Goal: Task Accomplishment & Management: Manage account settings

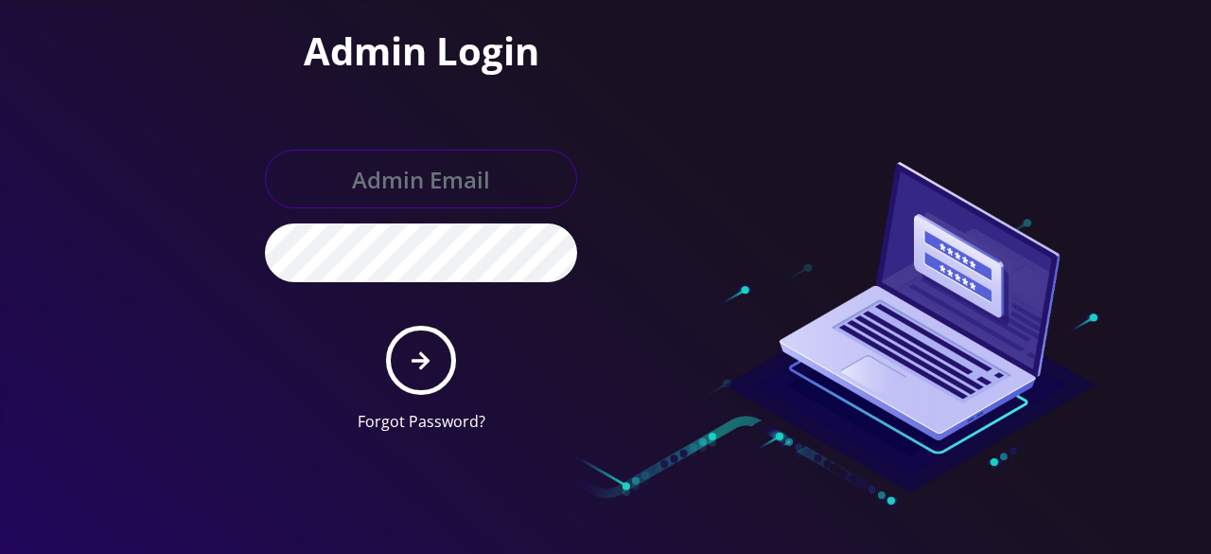
type input "shgy9700@gmail.com"
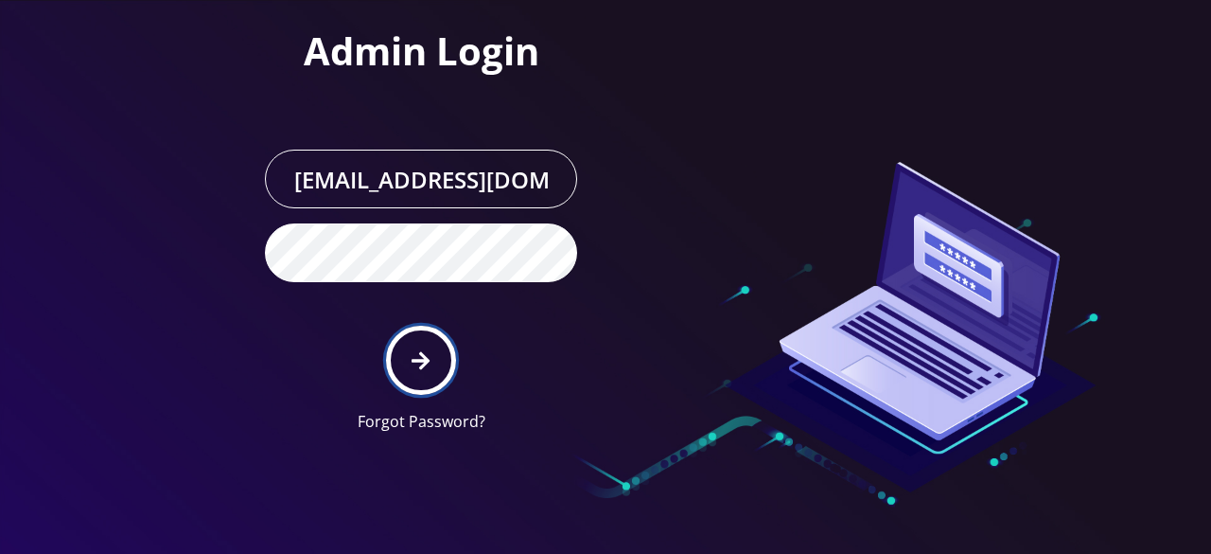
click at [430, 364] on icon "submit" at bounding box center [421, 360] width 18 height 21
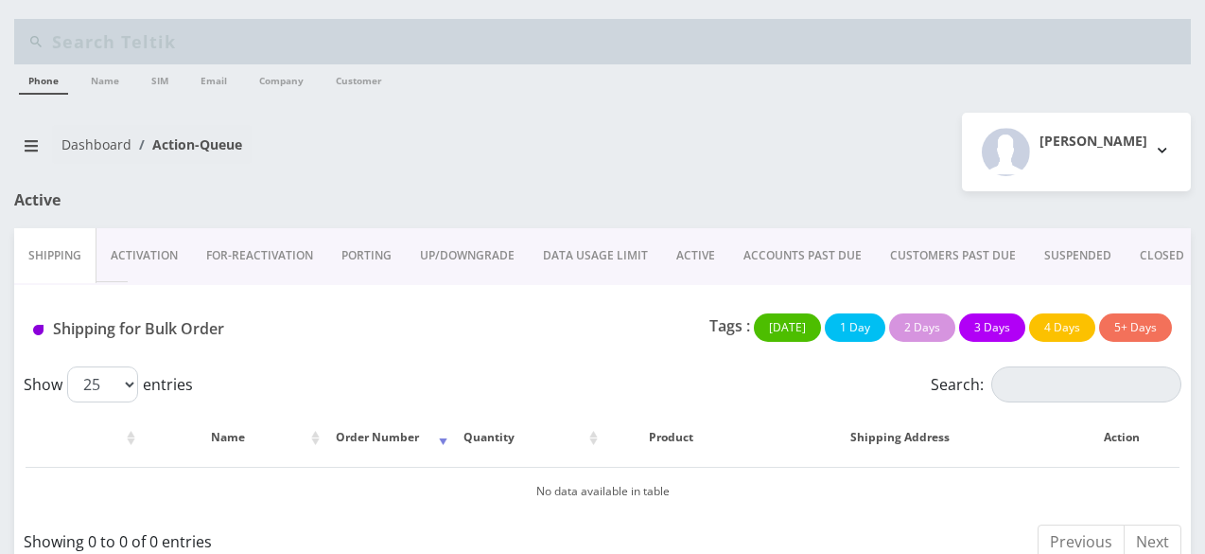
click at [684, 254] on link "ACTIVE" at bounding box center [695, 255] width 67 height 55
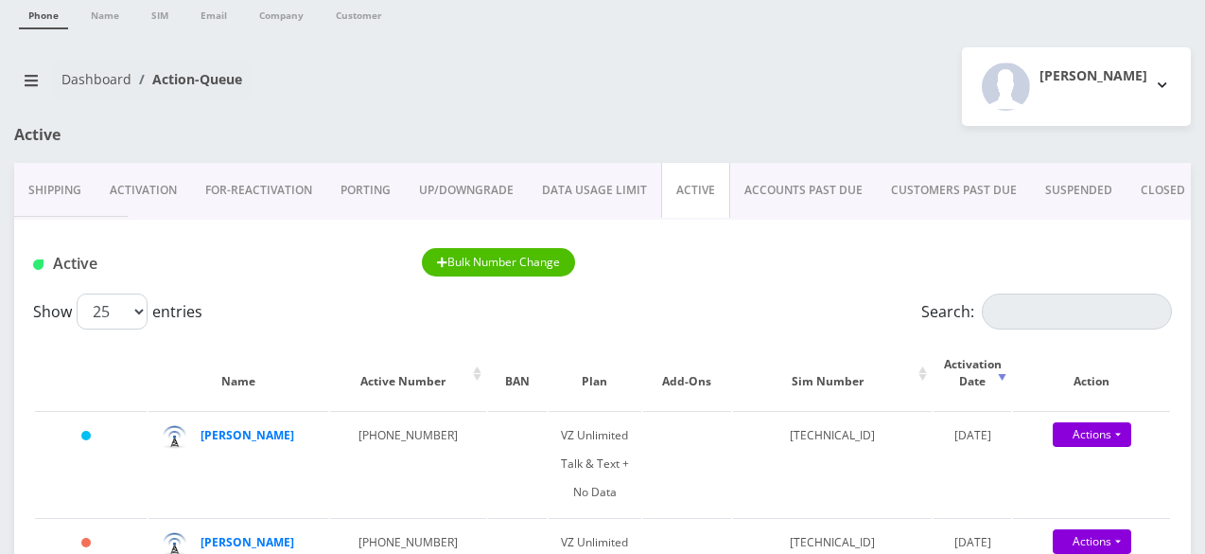
scroll to position [95, 0]
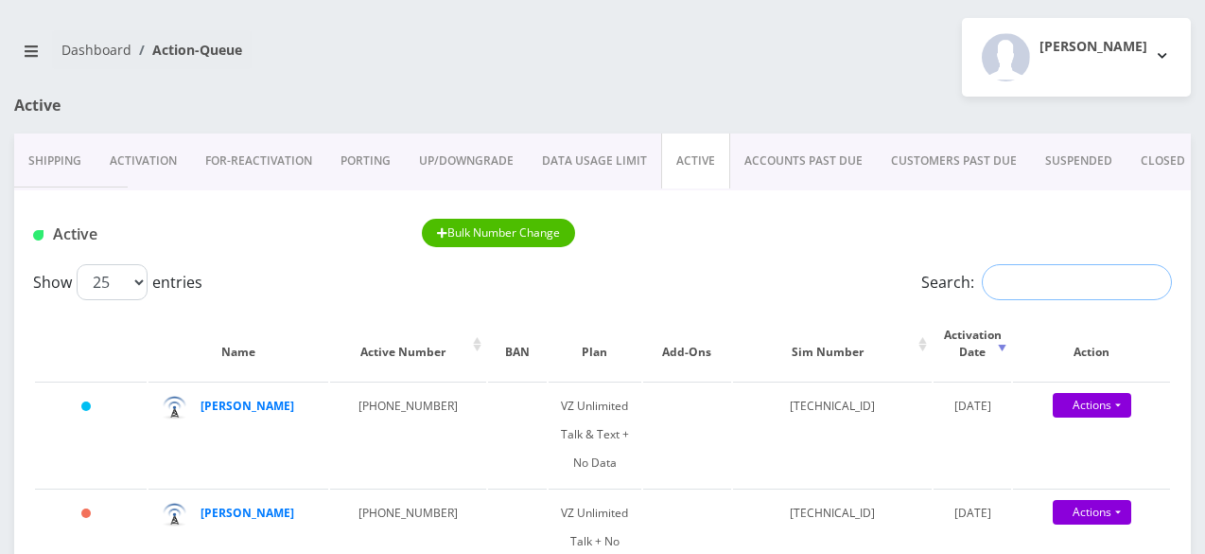
click at [1008, 277] on input "Search:" at bounding box center [1077, 282] width 190 height 36
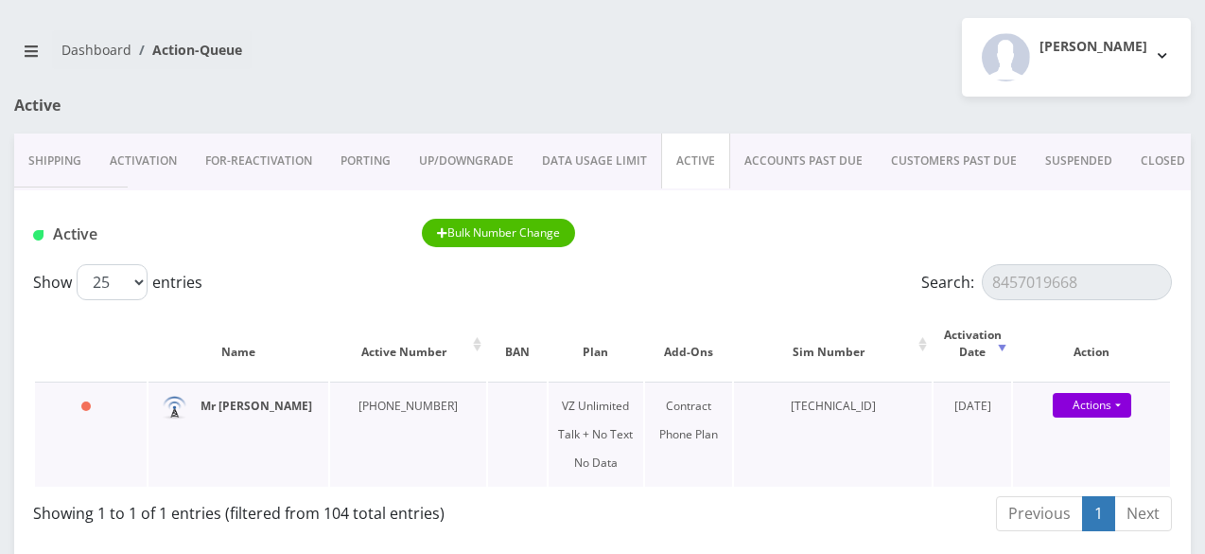
click at [254, 406] on strong "Mr Hocheizer" at bounding box center [257, 405] width 112 height 16
drag, startPoint x: 1084, startPoint y: 286, endPoint x: 950, endPoint y: 279, distance: 134.5
click at [950, 279] on label "Search: 8457019668" at bounding box center [1047, 282] width 251 height 36
click at [250, 406] on strong "Esther Russ" at bounding box center [248, 405] width 94 height 16
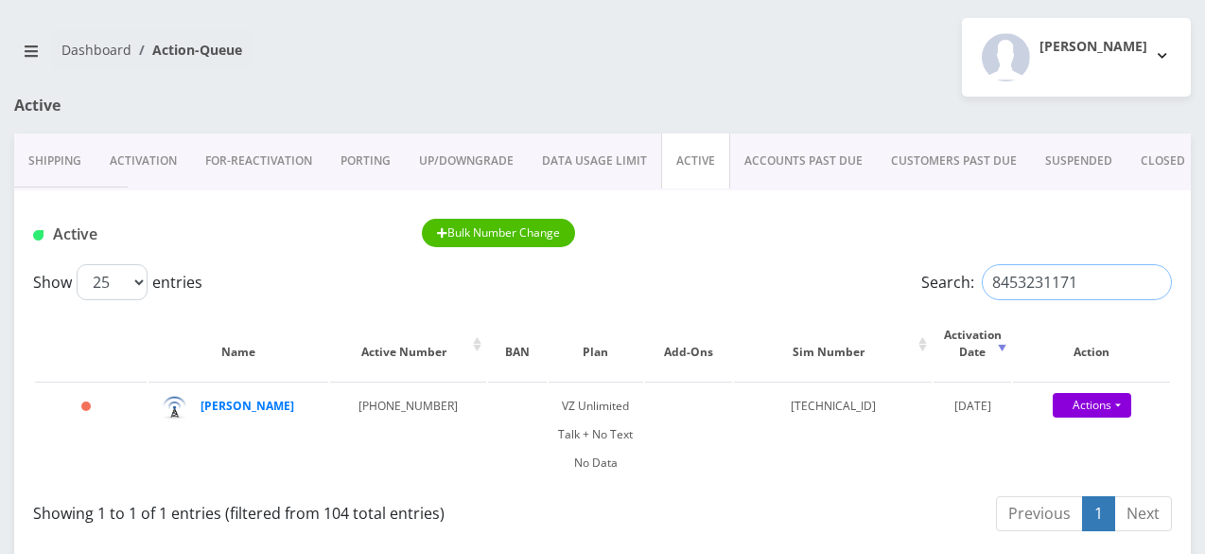
drag, startPoint x: 1090, startPoint y: 281, endPoint x: 978, endPoint y: 292, distance: 112.2
click at [982, 292] on input "8453231171" at bounding box center [1077, 282] width 190 height 36
click at [227, 405] on strong "[PERSON_NAME]" at bounding box center [248, 405] width 94 height 16
drag, startPoint x: 1057, startPoint y: 280, endPoint x: 954, endPoint y: 279, distance: 103.1
click at [954, 279] on label "Search: 845729" at bounding box center [1047, 282] width 251 height 36
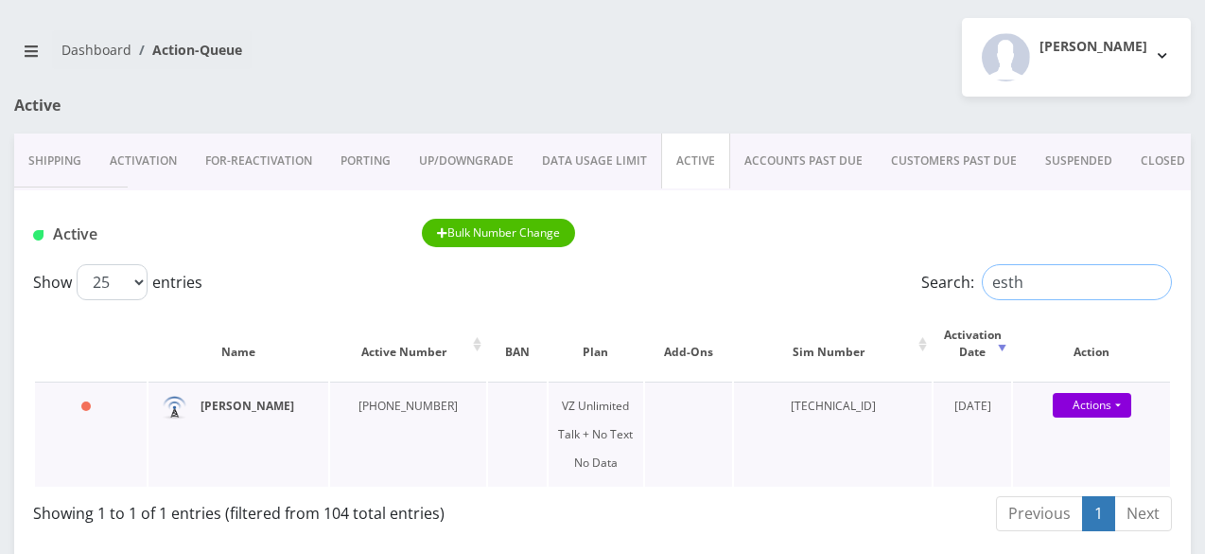
type input "esth"
click at [227, 408] on strong "Esther Russ" at bounding box center [248, 405] width 94 height 16
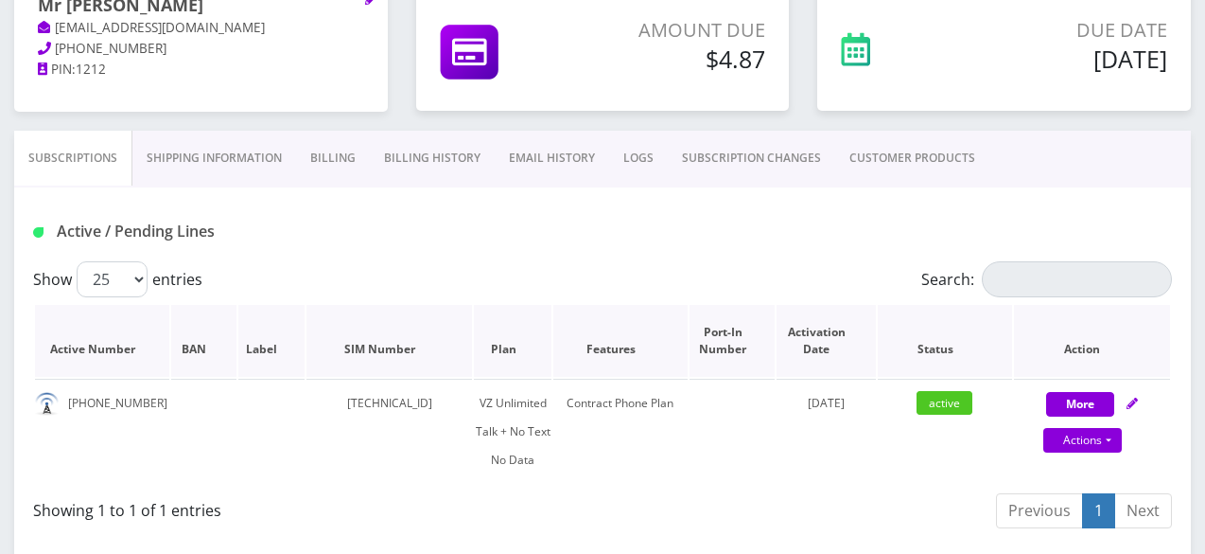
scroll to position [284, 0]
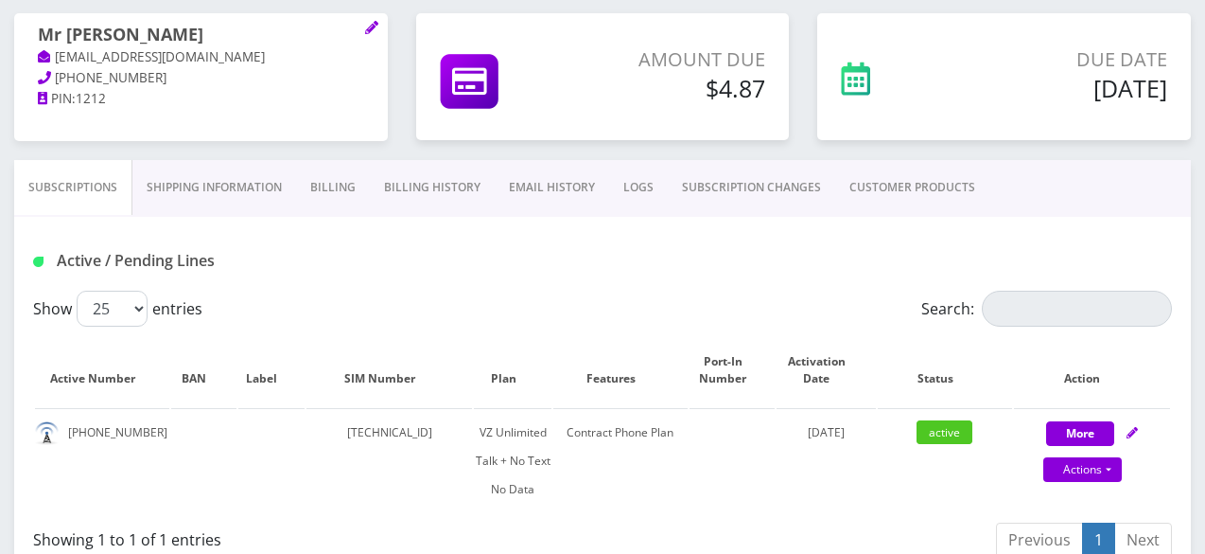
click at [418, 190] on link "Billing History" at bounding box center [432, 187] width 125 height 55
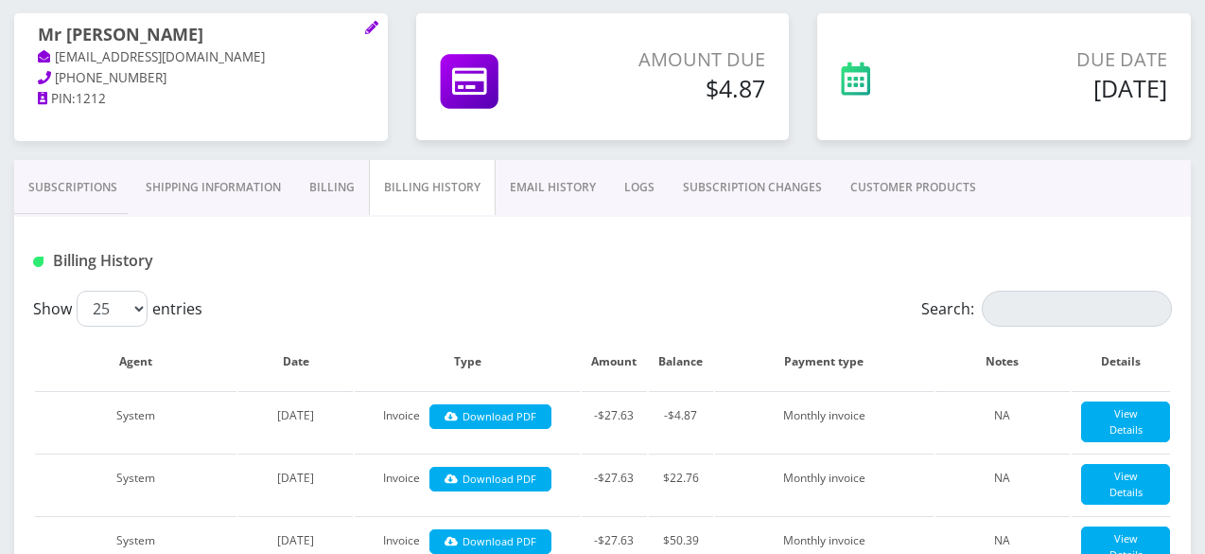
click at [328, 186] on link "Billing" at bounding box center [332, 187] width 74 height 55
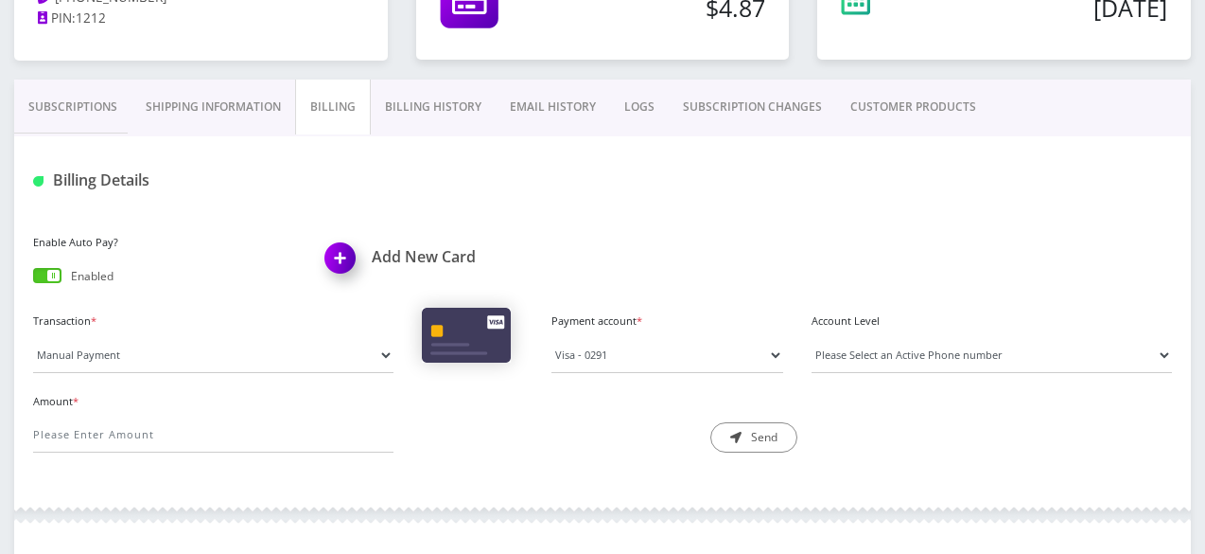
scroll to position [284, 0]
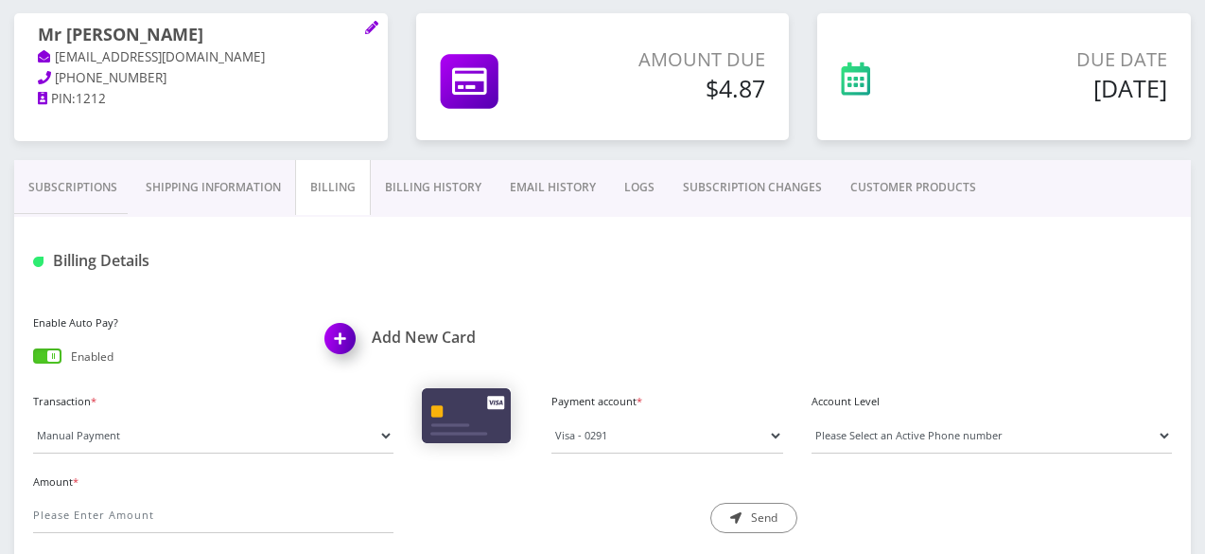
click at [429, 183] on link "Billing History" at bounding box center [433, 187] width 125 height 55
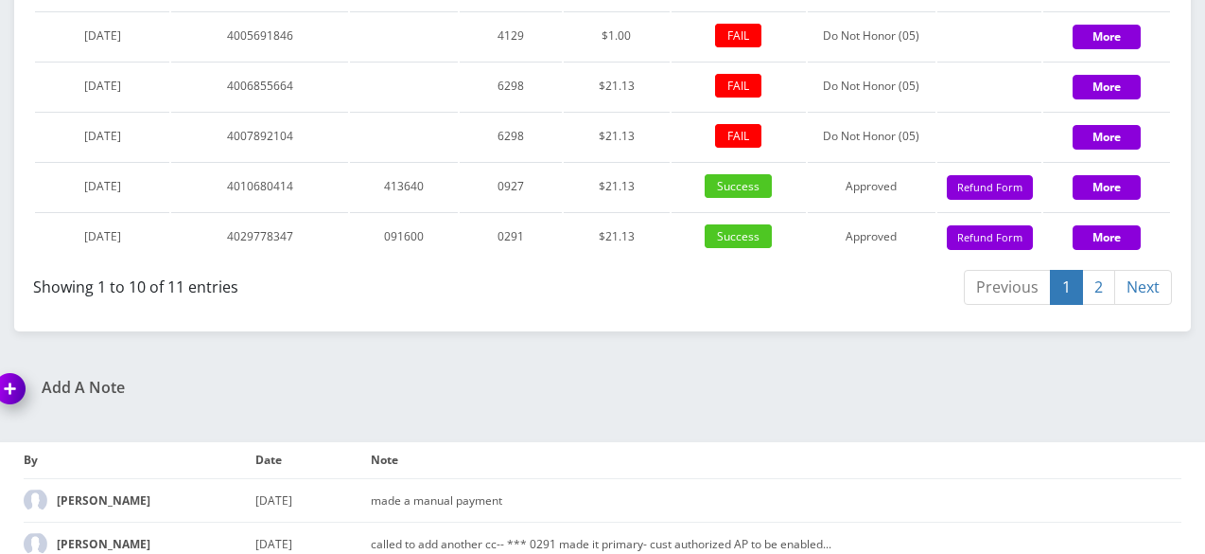
scroll to position [1987, 0]
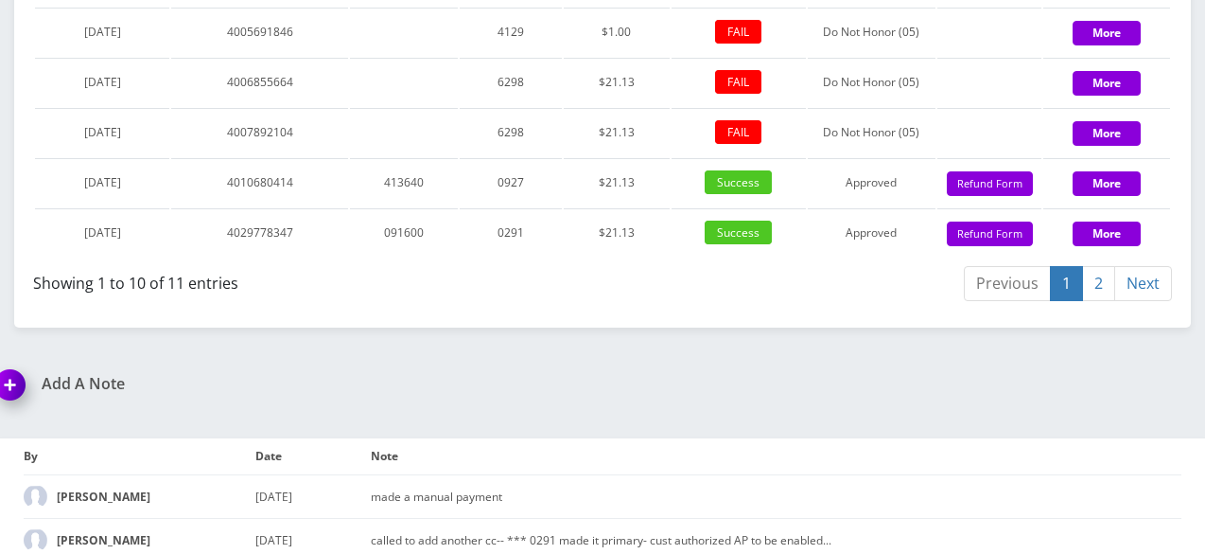
click at [1099, 301] on link "2" at bounding box center [1098, 283] width 33 height 35
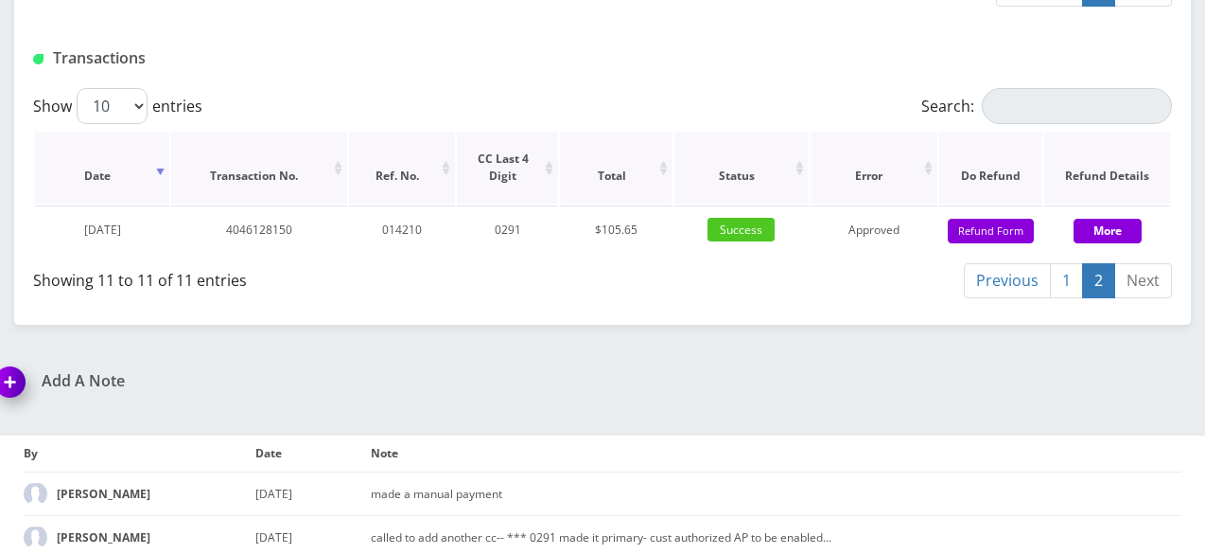
scroll to position [1537, 0]
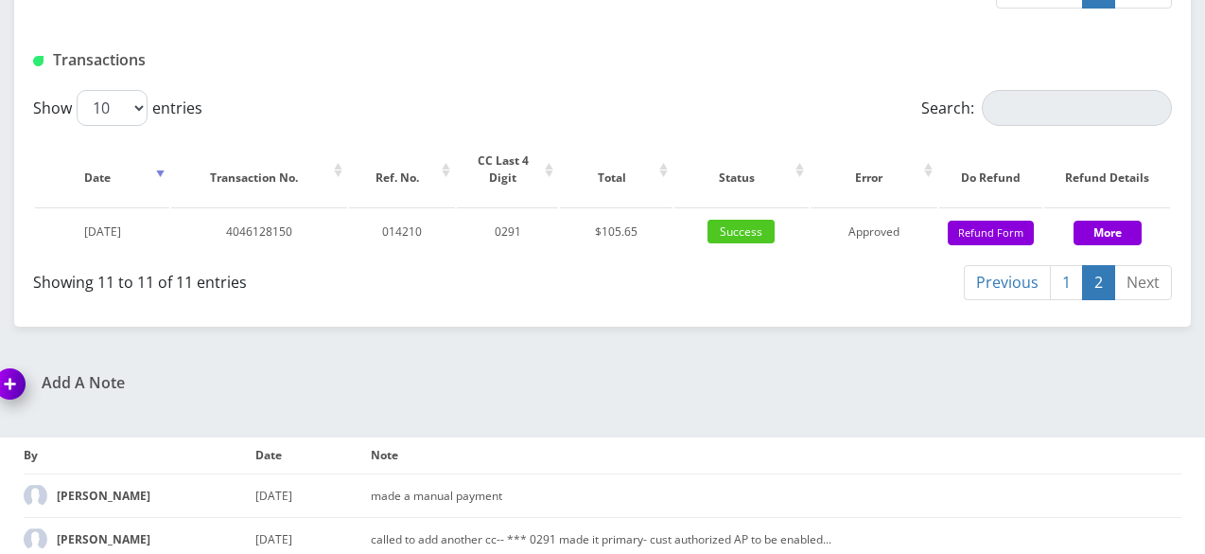
click at [1062, 300] on link "1" at bounding box center [1066, 282] width 33 height 35
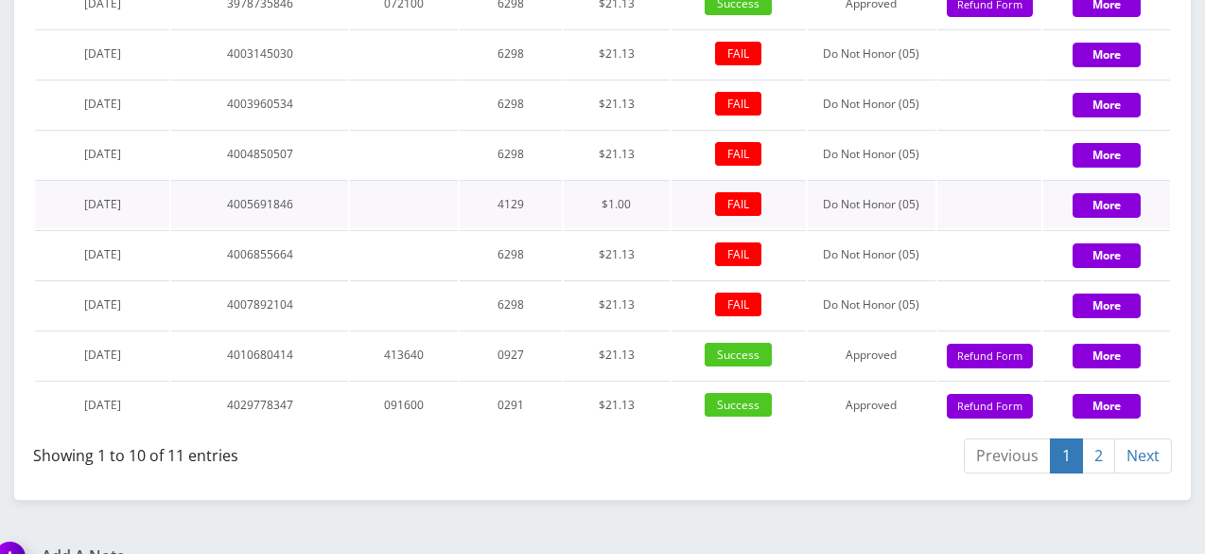
scroll to position [1985, 0]
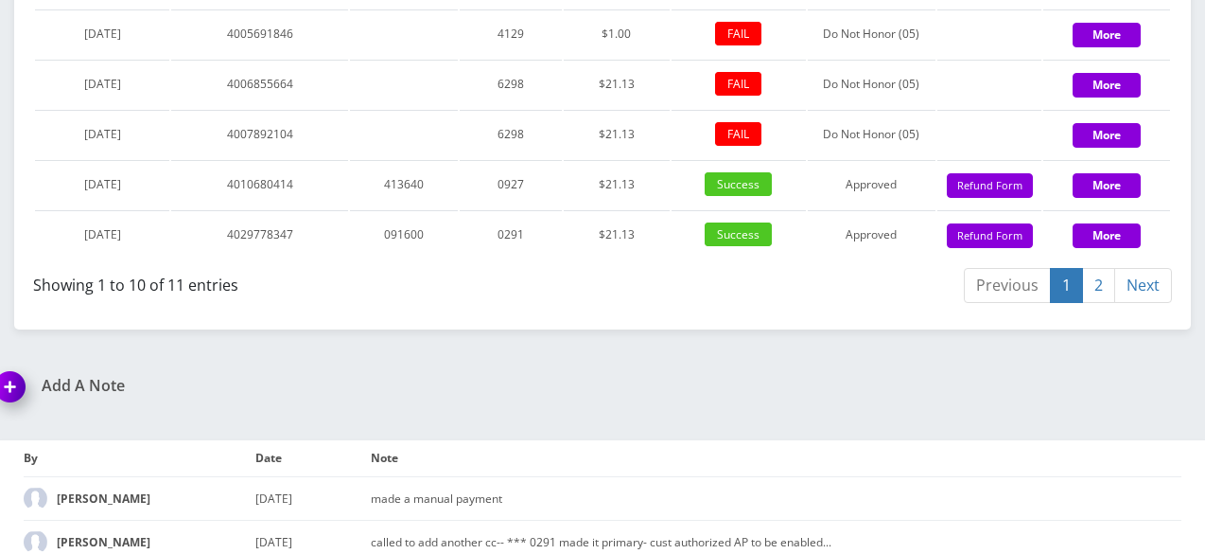
click at [1101, 303] on link "2" at bounding box center [1098, 285] width 33 height 35
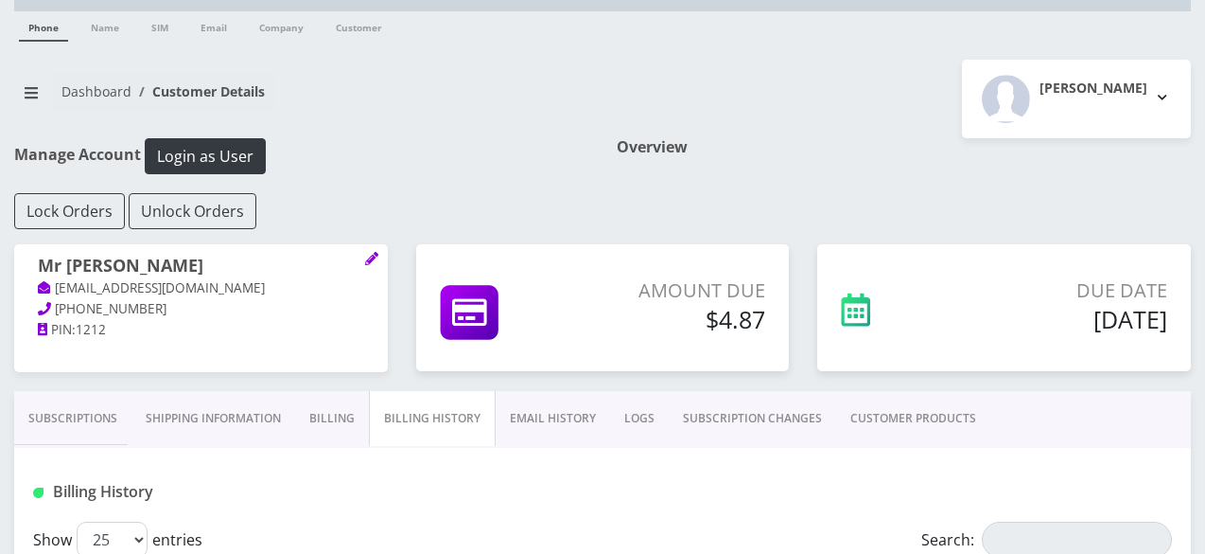
scroll to position [0, 0]
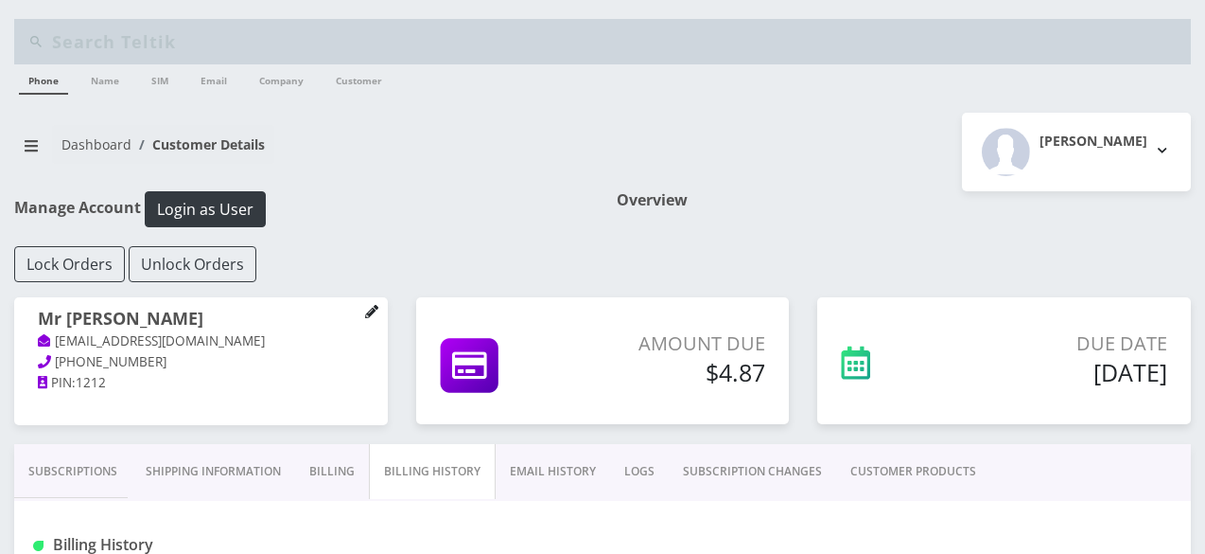
click at [377, 311] on icon at bounding box center [371, 311] width 13 height 13
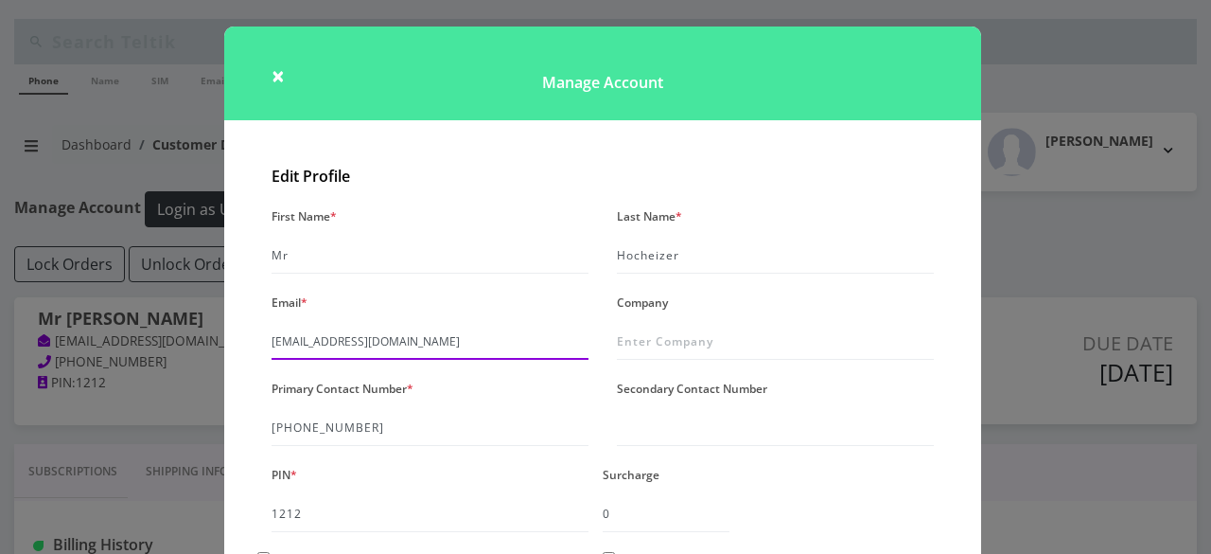
drag, startPoint x: 270, startPoint y: 344, endPoint x: 472, endPoint y: 347, distance: 202.5
click at [469, 350] on input "shgy9700+8457019668@gmail.com" at bounding box center [430, 342] width 317 height 36
click at [280, 79] on span "×" at bounding box center [278, 75] width 13 height 31
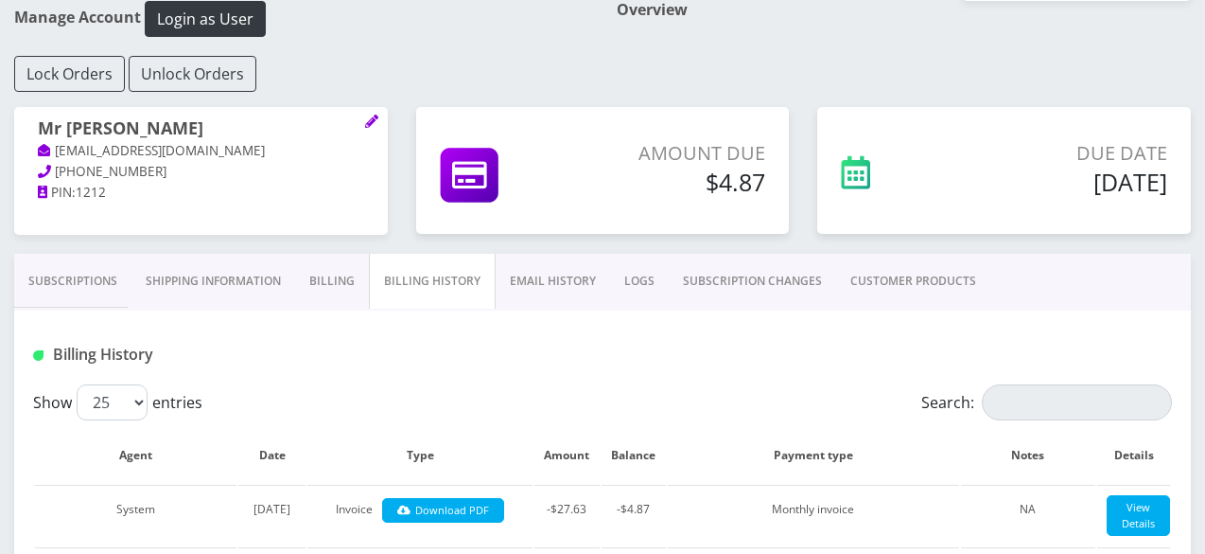
scroll to position [189, 0]
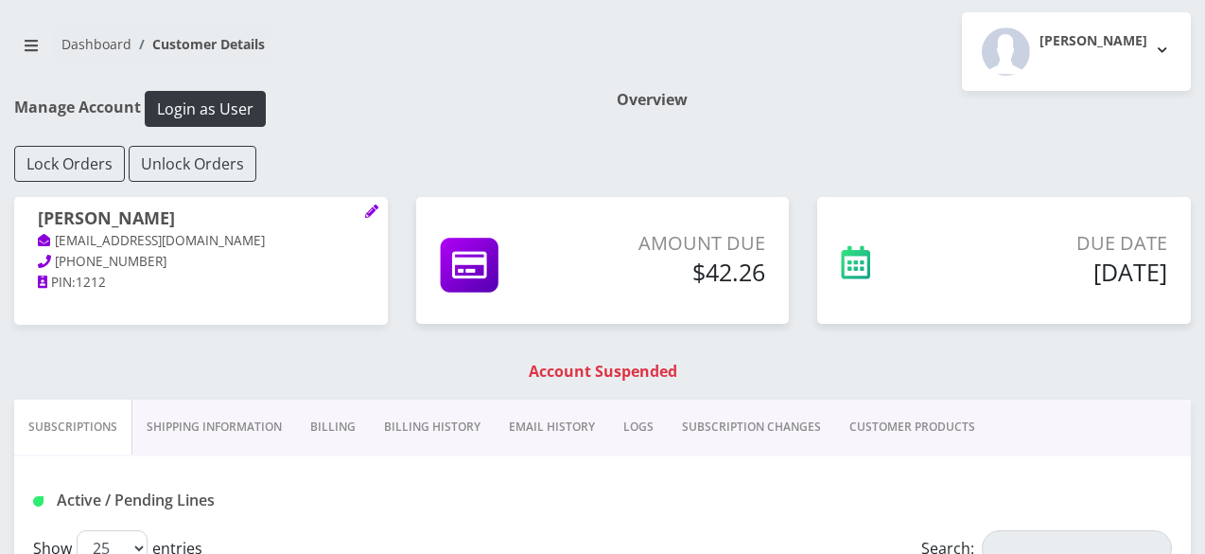
scroll to position [189, 0]
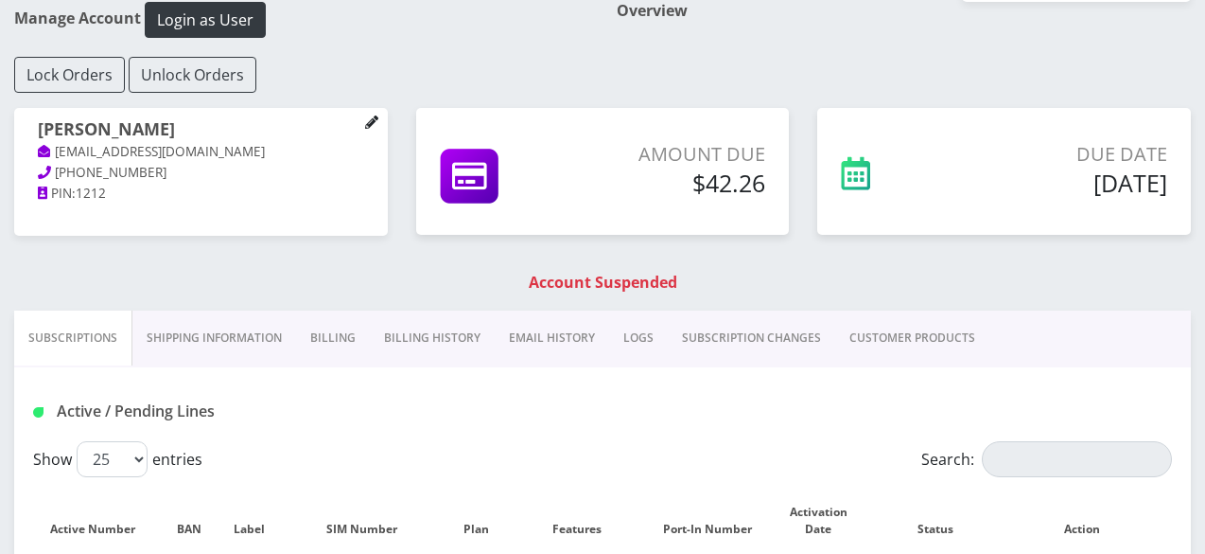
click at [367, 120] on icon at bounding box center [371, 121] width 13 height 13
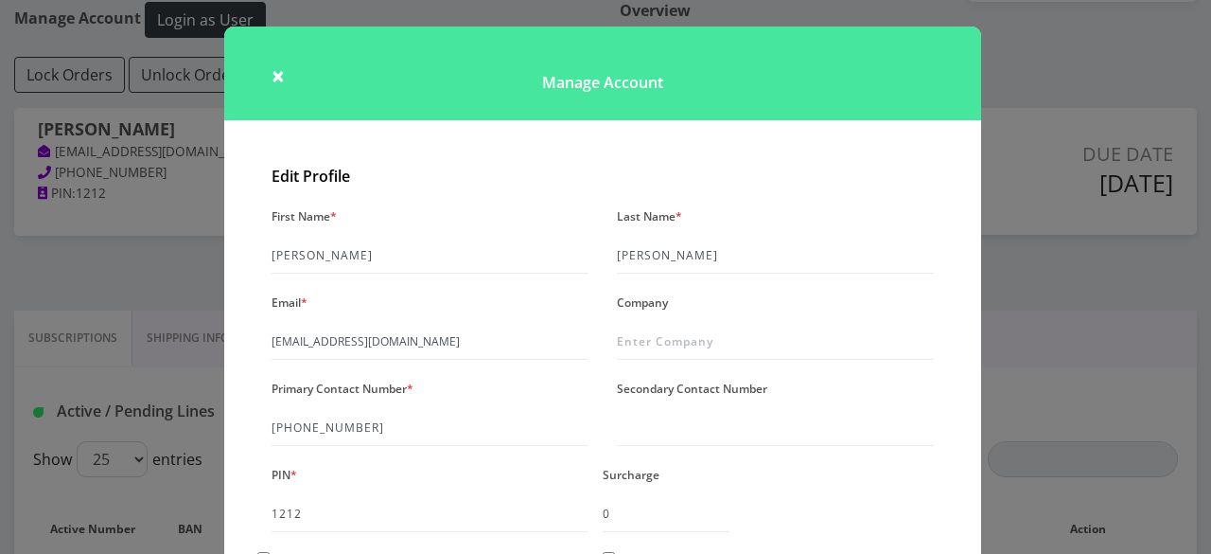
drag, startPoint x: 257, startPoint y: 348, endPoint x: 475, endPoint y: 349, distance: 217.6
click at [475, 349] on div "Email * shgy9700+8453231171@gmail.com" at bounding box center [429, 324] width 345 height 71
drag, startPoint x: 475, startPoint y: 341, endPoint x: 259, endPoint y: 357, distance: 216.3
click at [259, 357] on div "Email * shgy9700+8453231171@gmail.com" at bounding box center [429, 324] width 345 height 71
click at [265, 71] on h1 "Manage Account" at bounding box center [602, 73] width 757 height 94
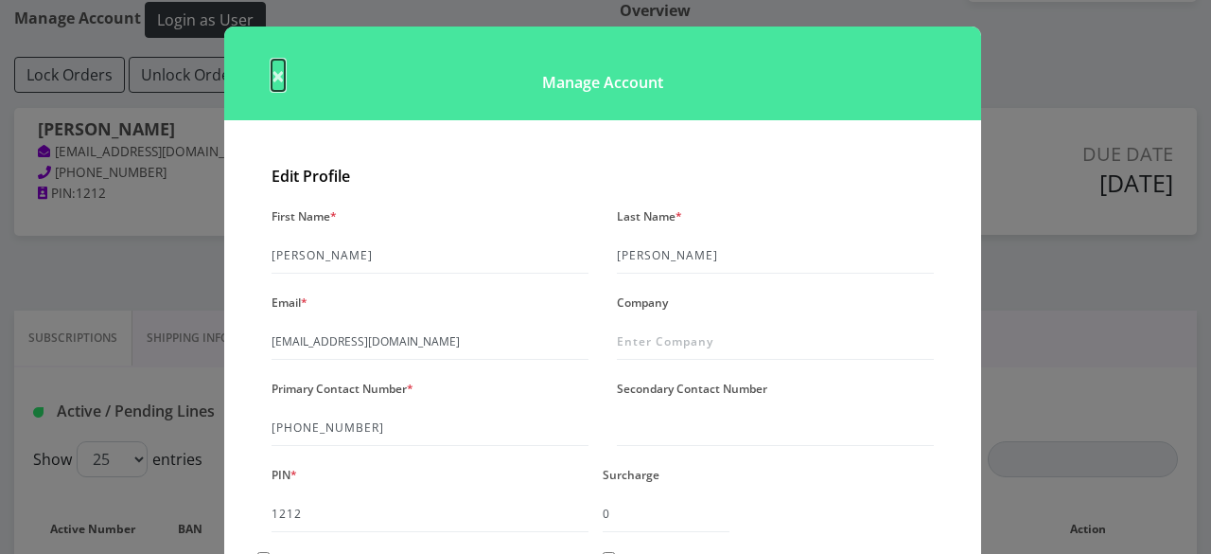
click at [277, 77] on span "×" at bounding box center [278, 75] width 13 height 31
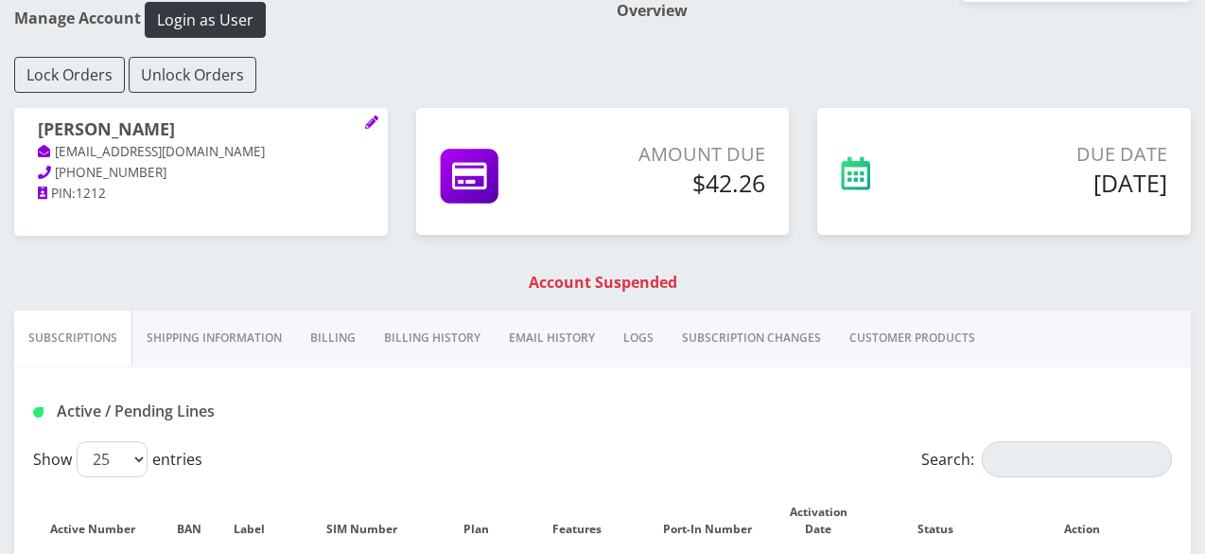
click at [413, 330] on link "Billing History" at bounding box center [432, 337] width 125 height 55
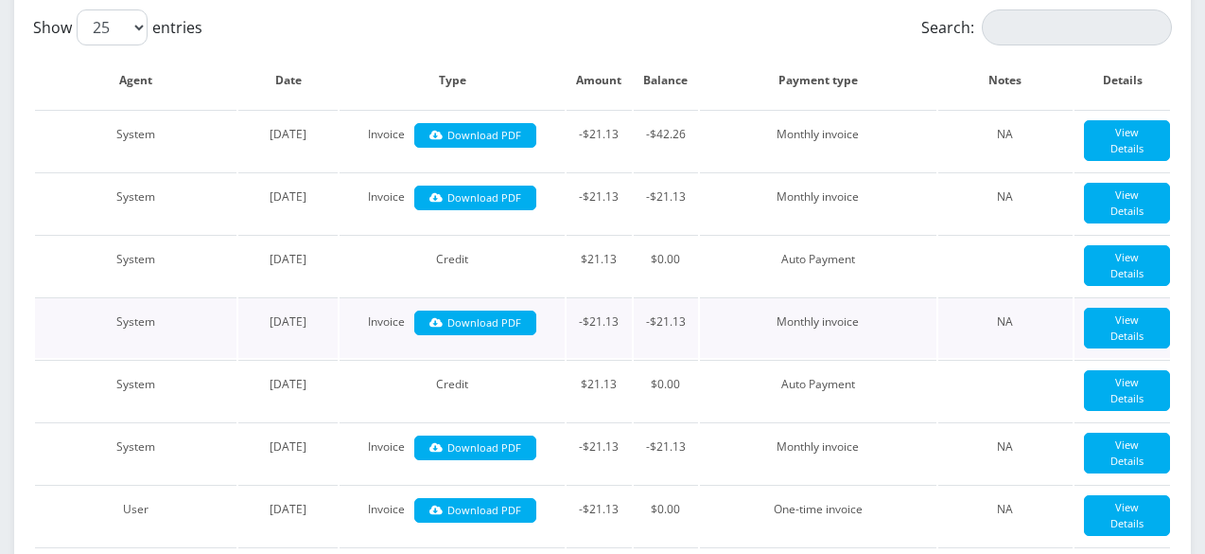
scroll to position [568, 0]
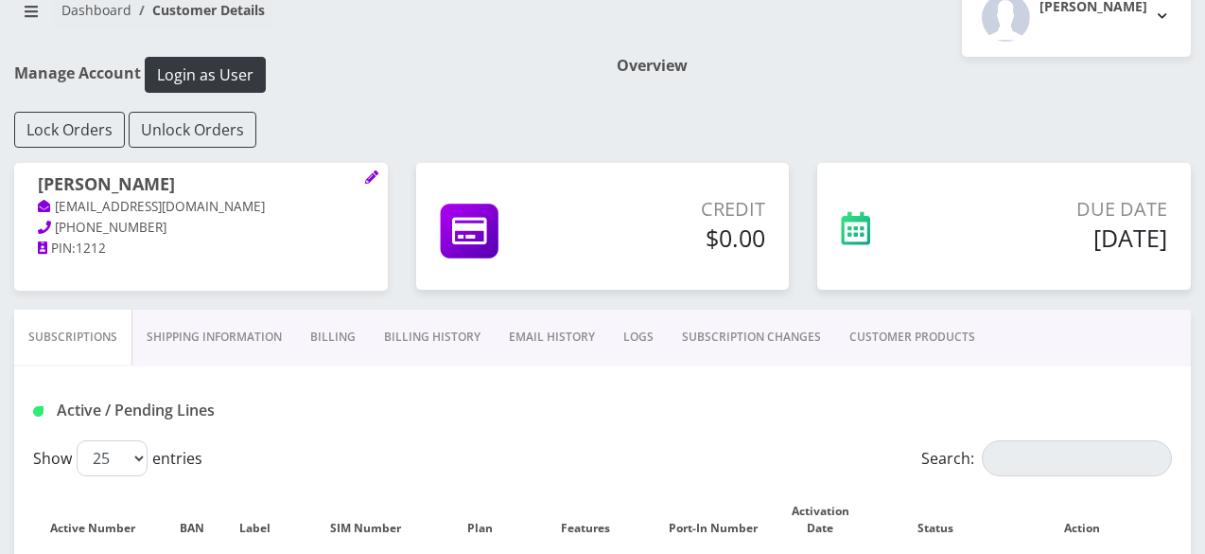
scroll to position [189, 0]
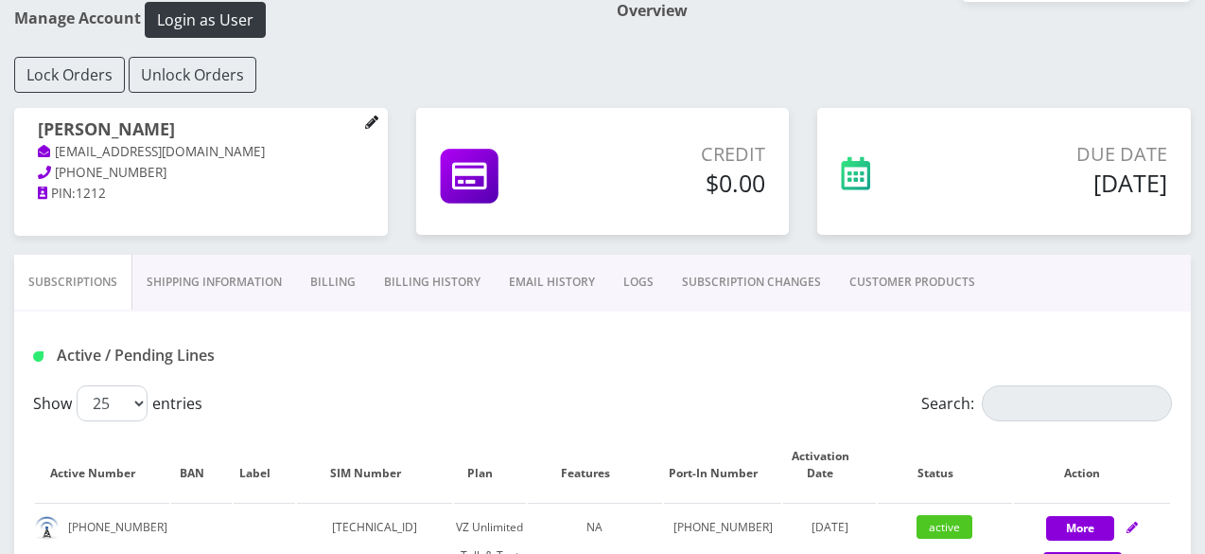
click at [372, 116] on icon at bounding box center [371, 121] width 13 height 13
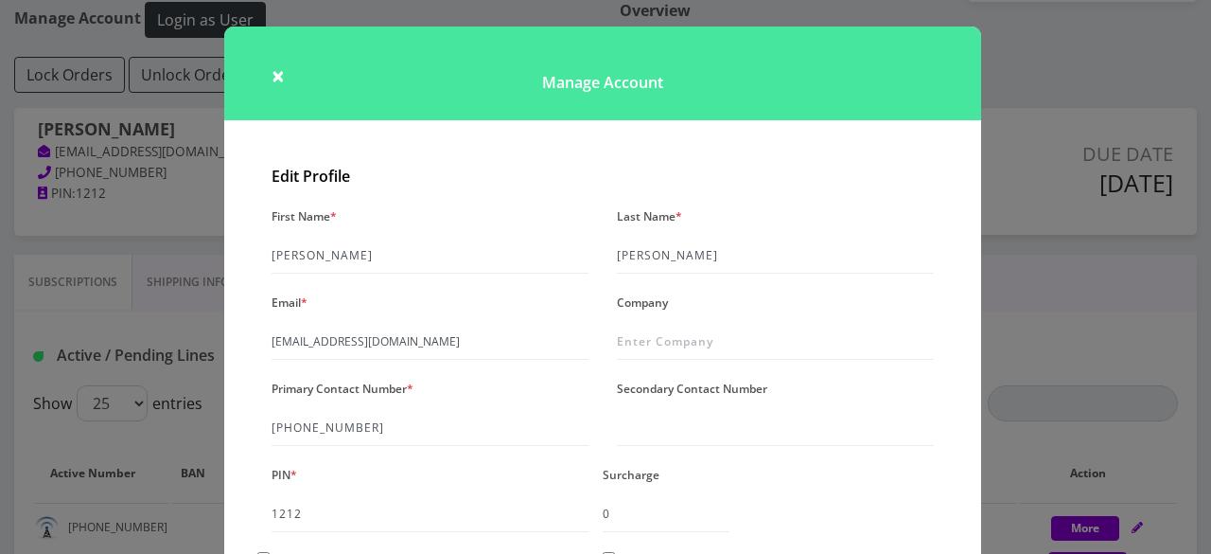
drag, startPoint x: 263, startPoint y: 340, endPoint x: 497, endPoint y: 349, distance: 233.9
click at [497, 349] on div "Email * [EMAIL_ADDRESS][DOMAIN_NAME]" at bounding box center [429, 324] width 345 height 71
drag, startPoint x: 493, startPoint y: 340, endPoint x: 250, endPoint y: 376, distance: 245.8
click at [250, 376] on div "Edit Profile First Name * [PERSON_NAME] Last Name * [PERSON_NAME] Email * [EMAI…" at bounding box center [602, 432] width 757 height 549
click at [267, 75] on h1 "Manage Account" at bounding box center [602, 73] width 757 height 94
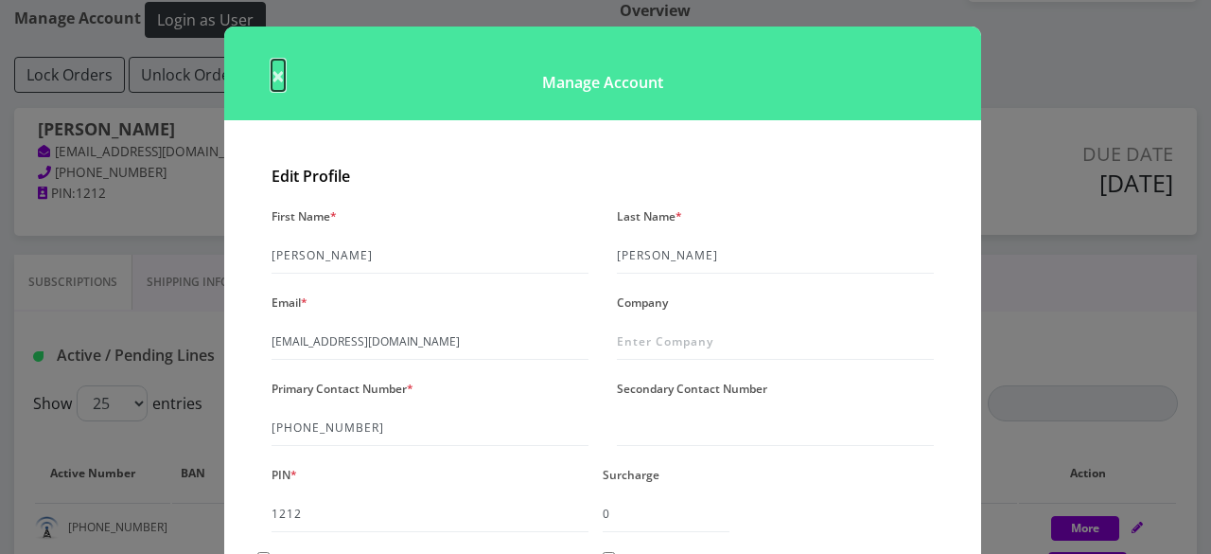
click at [273, 77] on span "×" at bounding box center [278, 75] width 13 height 31
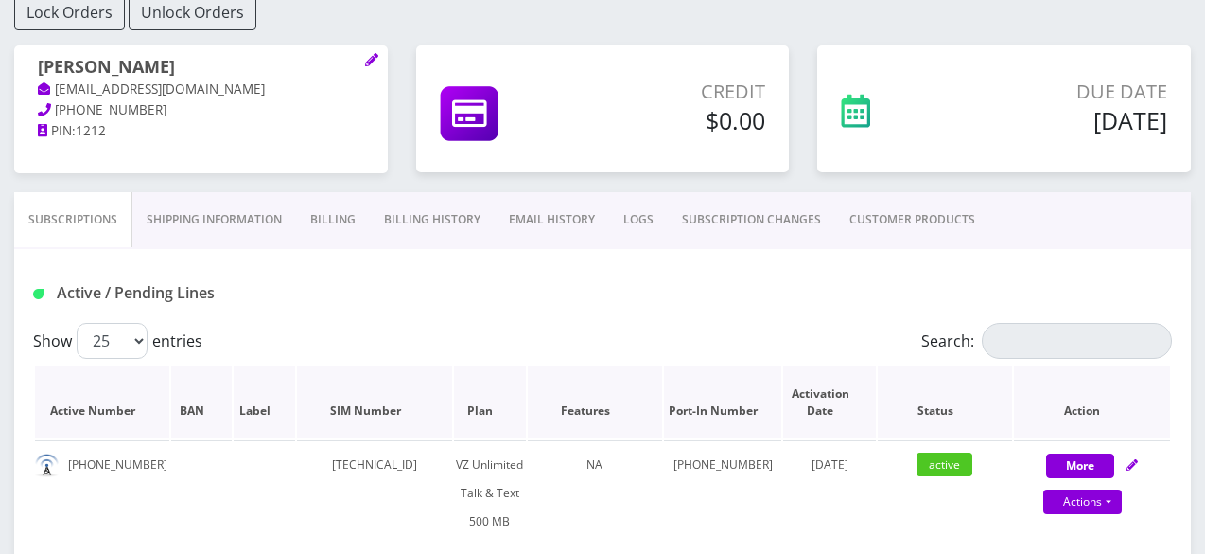
scroll to position [378, 0]
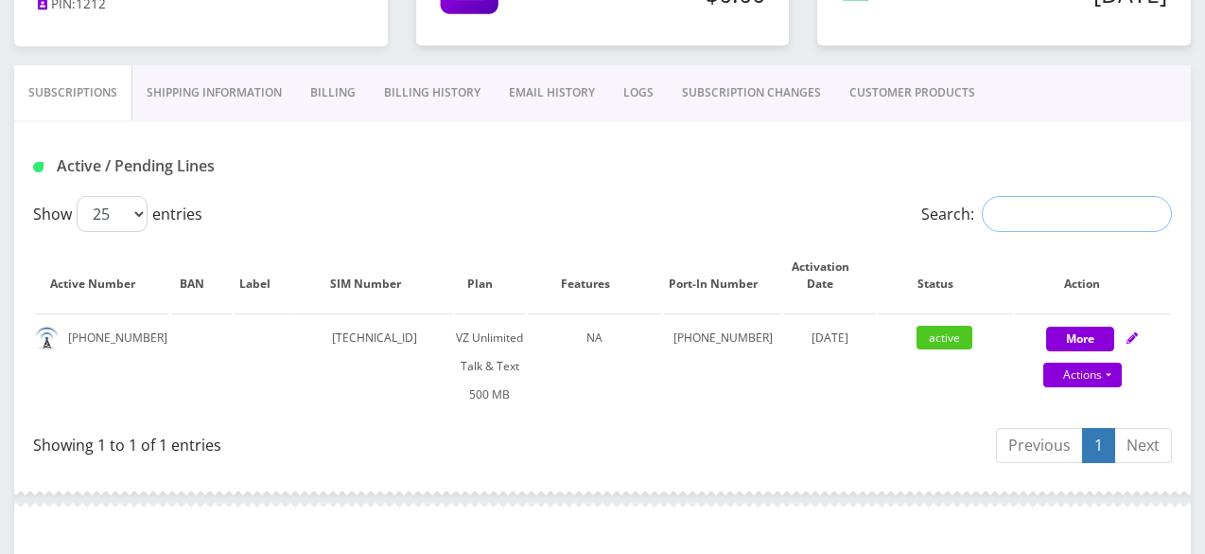
click at [1005, 215] on input "Search:" at bounding box center [1077, 214] width 190 height 36
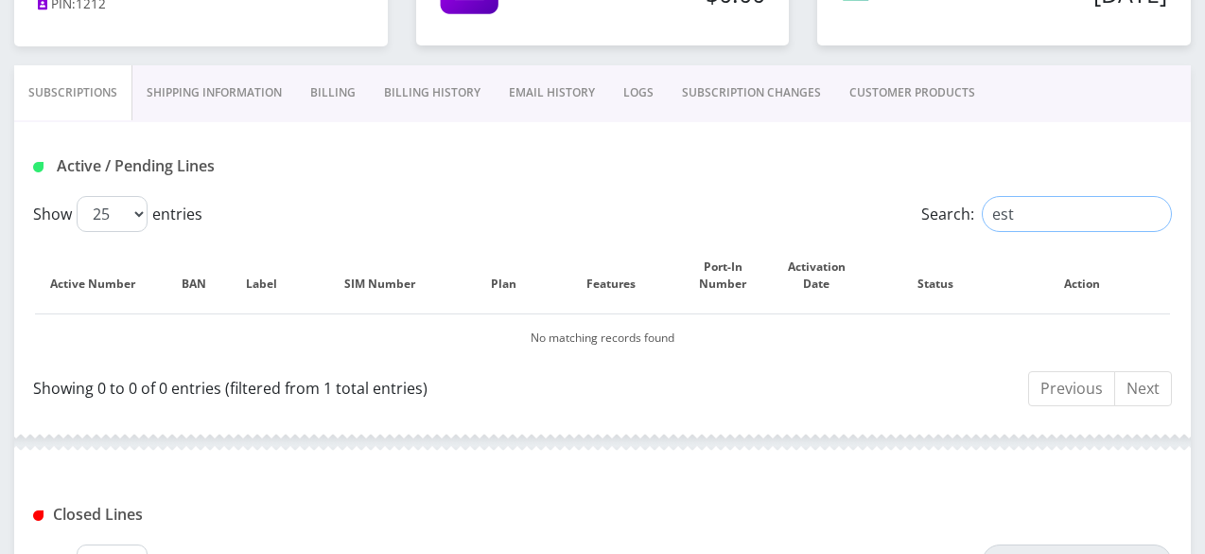
type input "est"
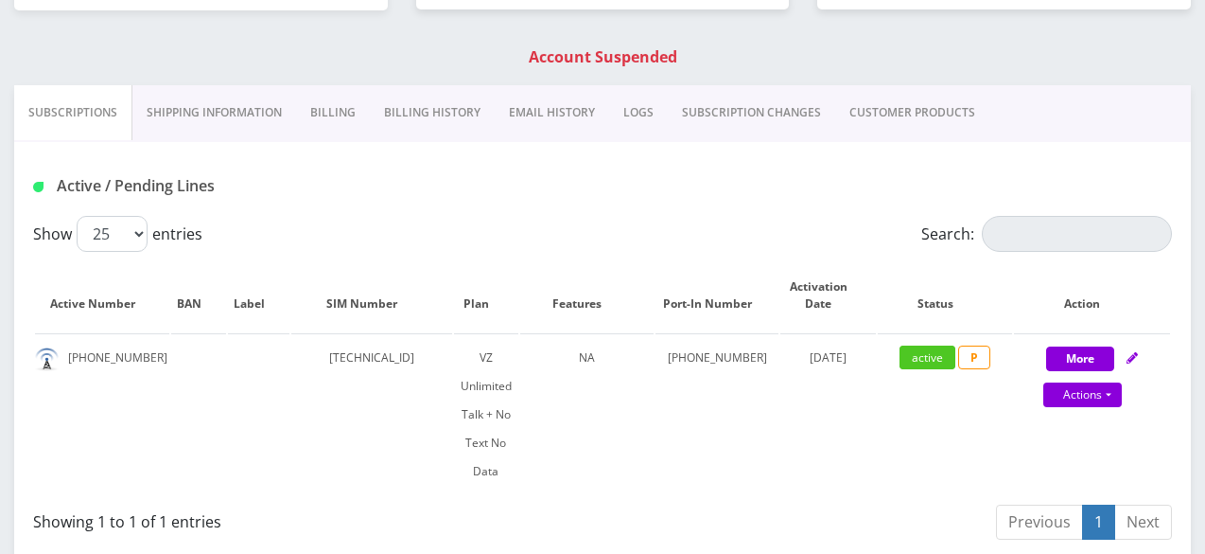
scroll to position [568, 0]
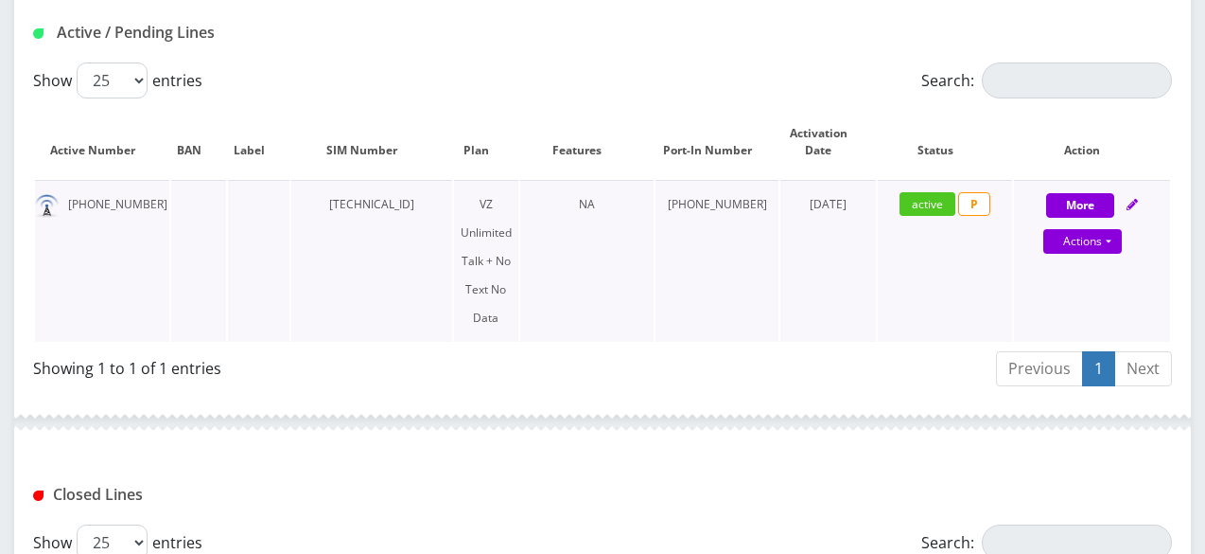
click at [1131, 202] on icon at bounding box center [1132, 204] width 11 height 11
select select "408"
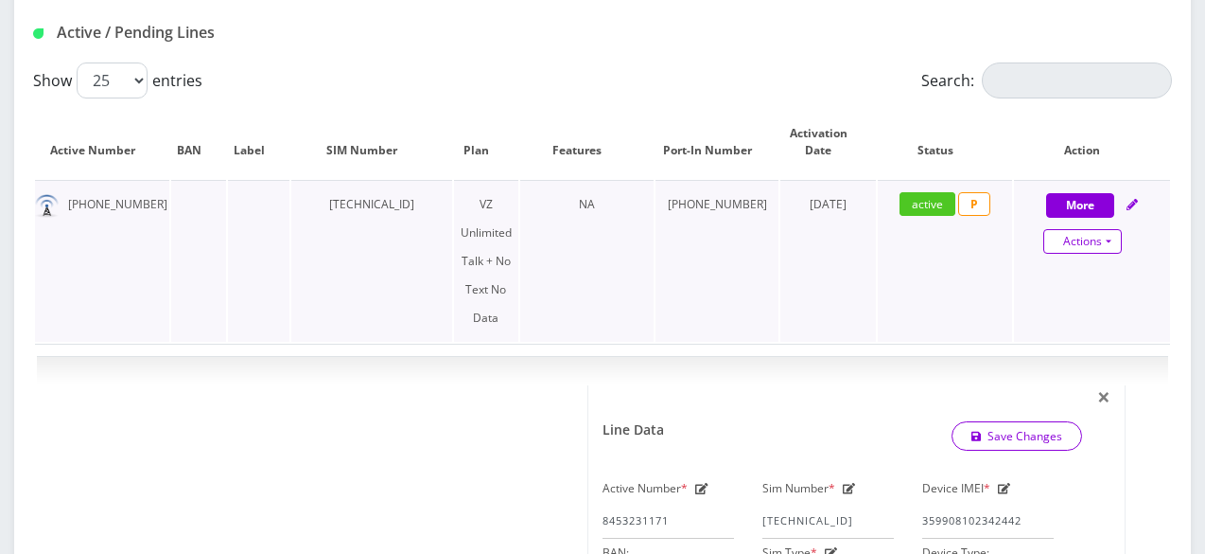
click at [1111, 236] on link "Actions" at bounding box center [1083, 241] width 79 height 25
select select "408"
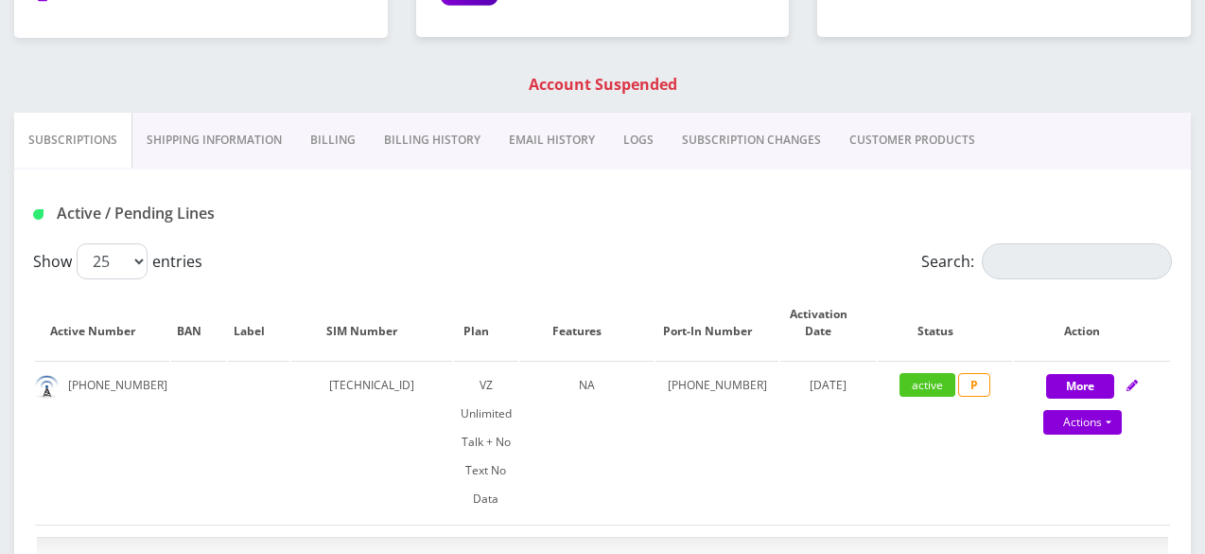
scroll to position [473, 0]
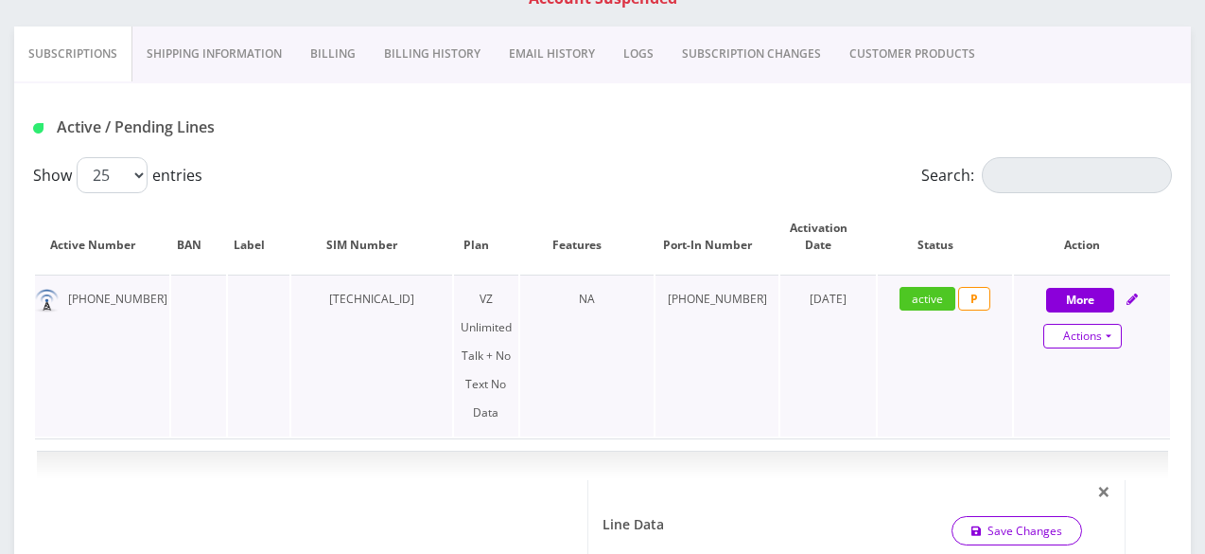
click at [1102, 338] on link "Actions" at bounding box center [1083, 336] width 79 height 25
click at [1055, 371] on link "Close" at bounding box center [1108, 372] width 156 height 28
type input "[DATE]"
select select "408"
click at [1040, 381] on link "Confirm" at bounding box center [1091, 383] width 123 height 23
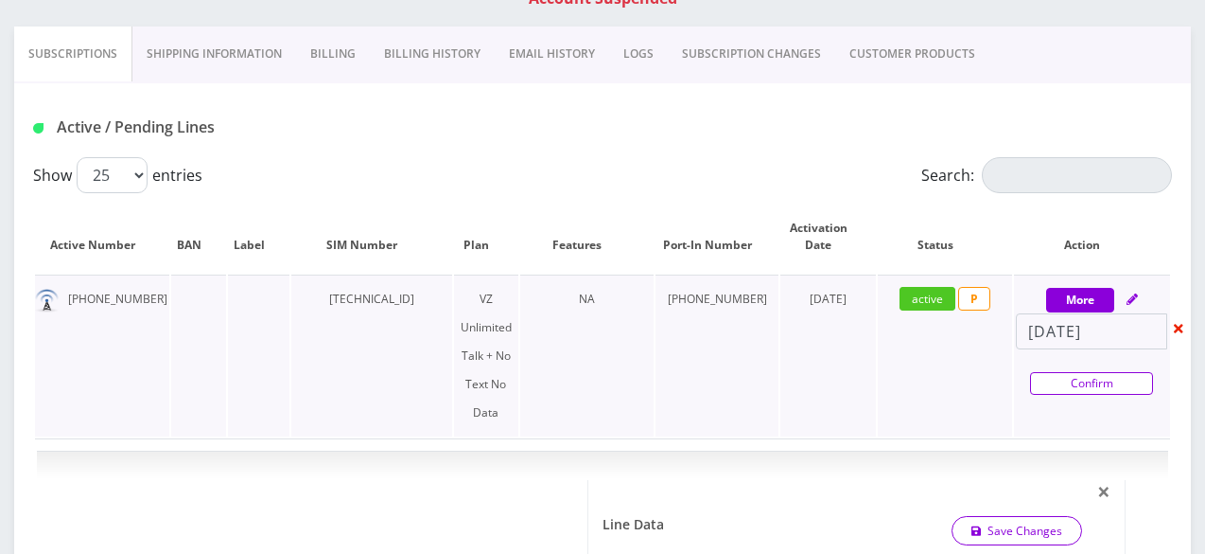
select select "408"
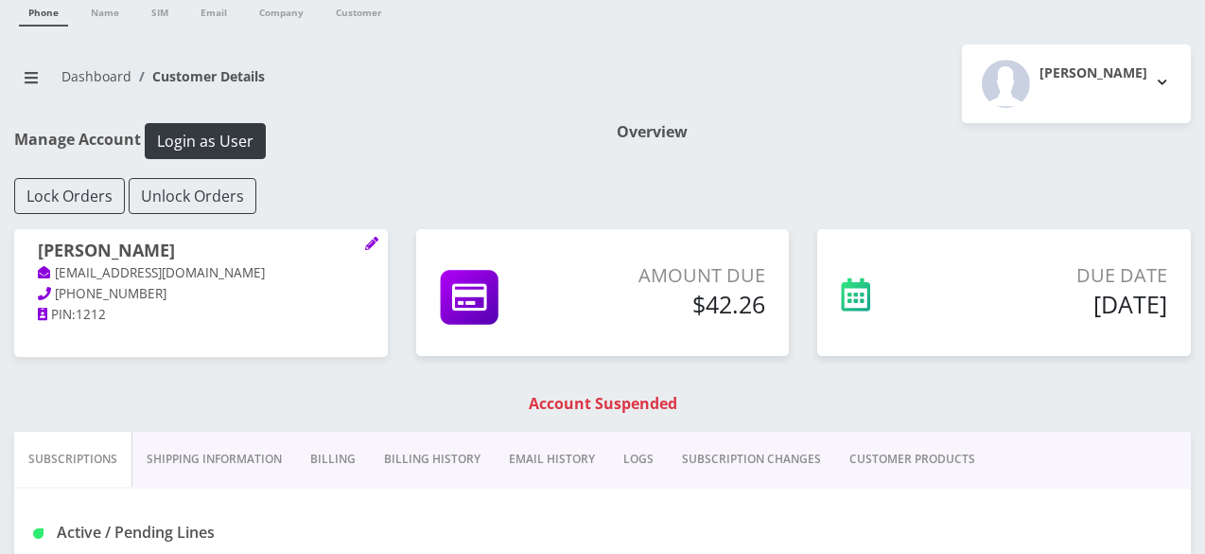
scroll to position [0, 0]
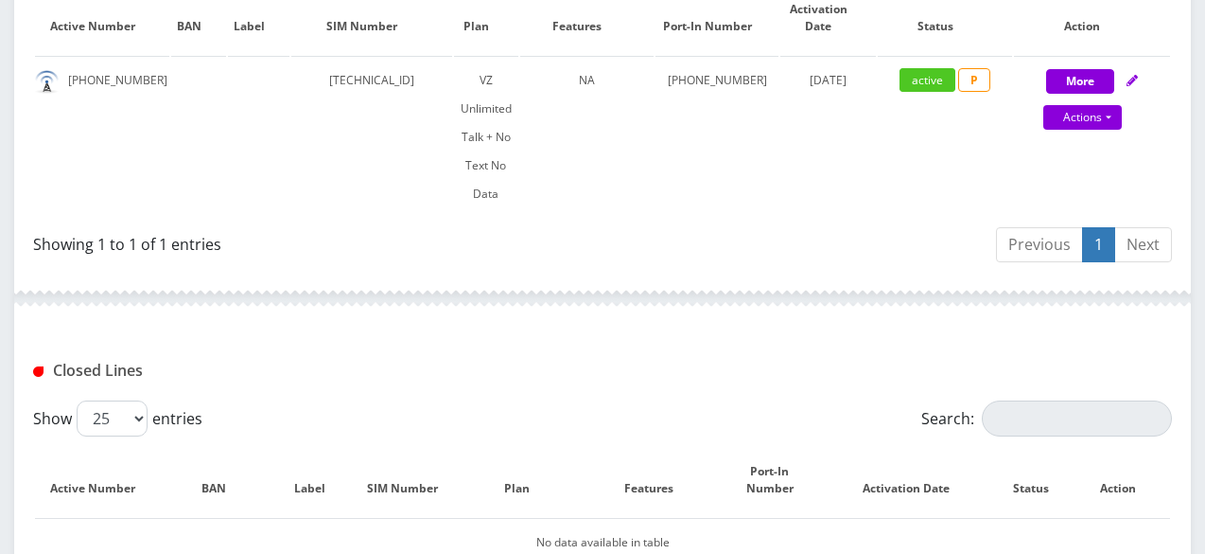
scroll to position [662, 0]
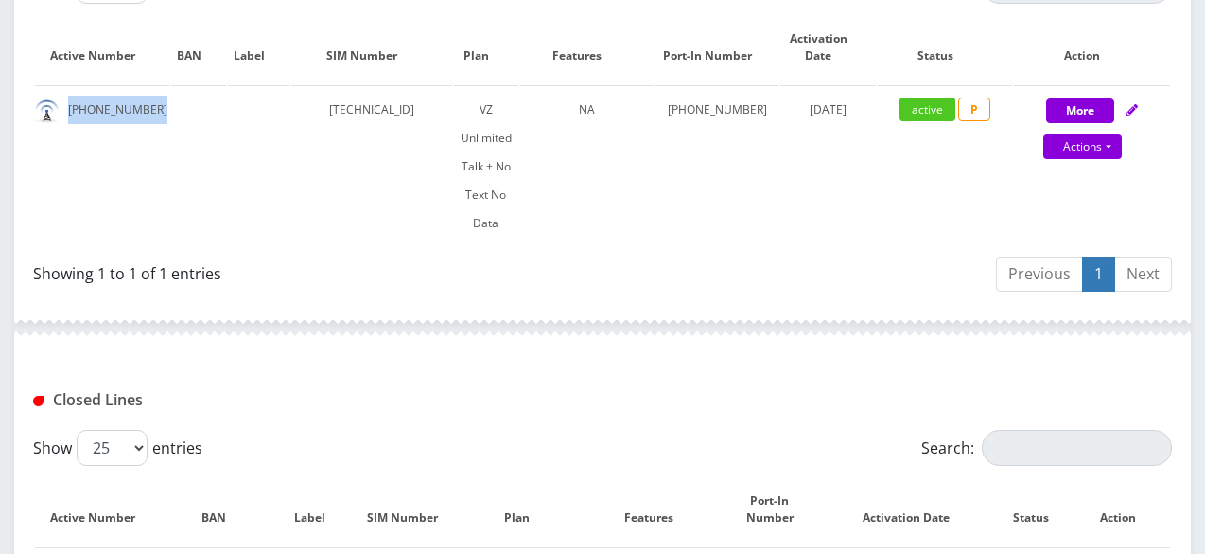
drag, startPoint x: 68, startPoint y: 109, endPoint x: 170, endPoint y: 104, distance: 102.3
click at [170, 104] on table "Active Number BAN Label SIM Number Plan Features Port-In Number Activation Date…" at bounding box center [602, 128] width 1139 height 239
copy td "[PHONE_NUMBER]"
